Goal: Navigation & Orientation: Understand site structure

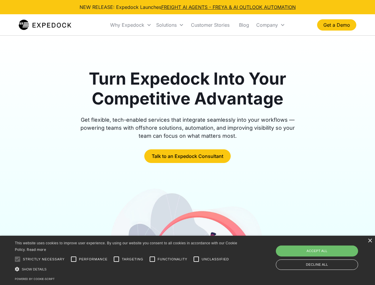
click at [131, 25] on div "Why Expedock" at bounding box center [127, 25] width 34 height 6
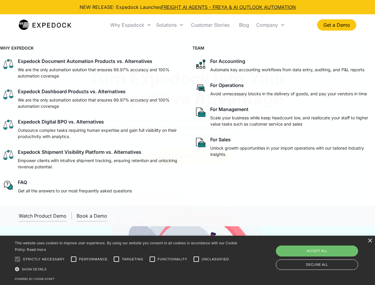
click at [170, 25] on div "Solutions" at bounding box center [166, 25] width 20 height 6
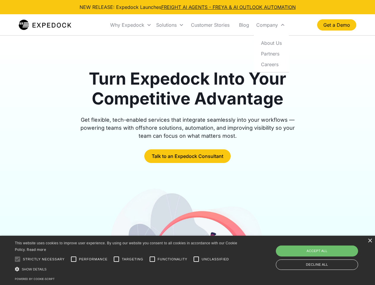
click at [270, 25] on div "Company" at bounding box center [267, 25] width 22 height 6
click at [18, 259] on div at bounding box center [18, 259] width 12 height 12
click at [74, 259] on input "Performance" at bounding box center [74, 259] width 12 height 12
checkbox input "true"
click at [116, 259] on input "Targeting" at bounding box center [116, 259] width 12 height 12
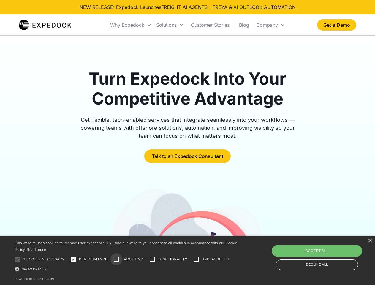
checkbox input "true"
click at [152, 259] on input "Functionality" at bounding box center [152, 259] width 12 height 12
checkbox input "true"
click at [196, 259] on input "Unclassified" at bounding box center [196, 259] width 12 height 12
checkbox input "true"
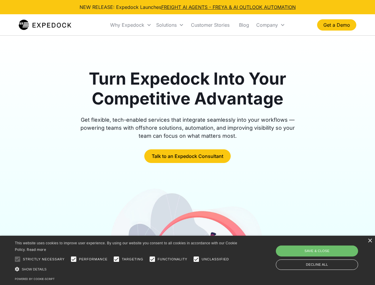
click at [127, 269] on div "Show details Hide details" at bounding box center [127, 269] width 224 height 6
